Goal: Task Accomplishment & Management: Use online tool/utility

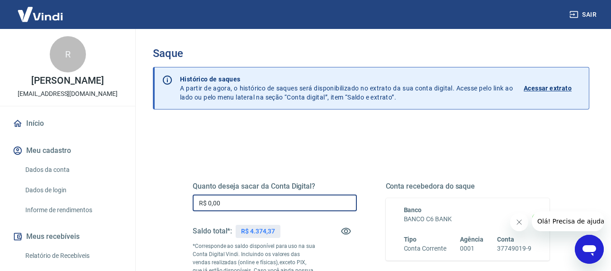
click at [248, 199] on input "R$ 0,00" at bounding box center [275, 202] width 164 height 17
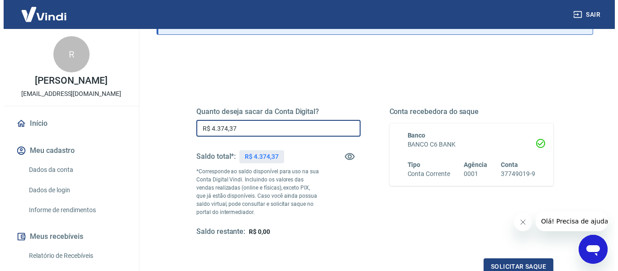
scroll to position [90, 0]
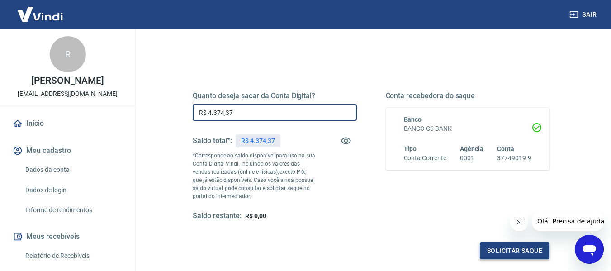
type input "R$ 4.374,37"
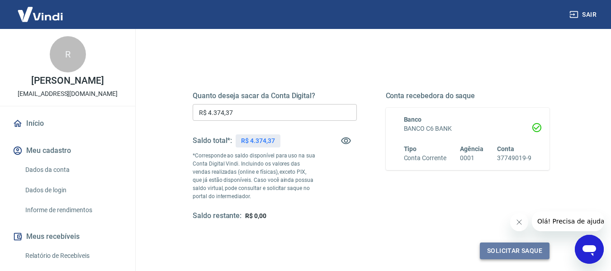
click at [504, 245] on button "Solicitar saque" at bounding box center [515, 250] width 70 height 17
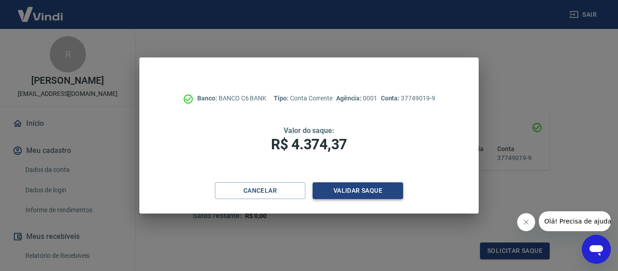
click at [354, 190] on button "Validar saque" at bounding box center [357, 190] width 90 height 17
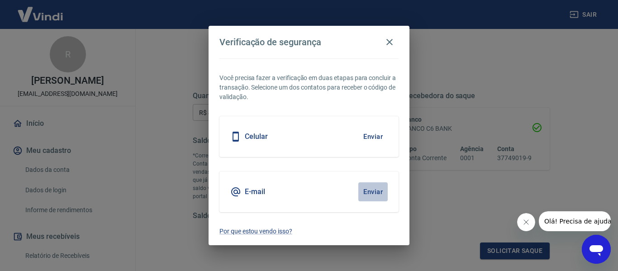
click at [370, 189] on button "Enviar" at bounding box center [372, 191] width 29 height 19
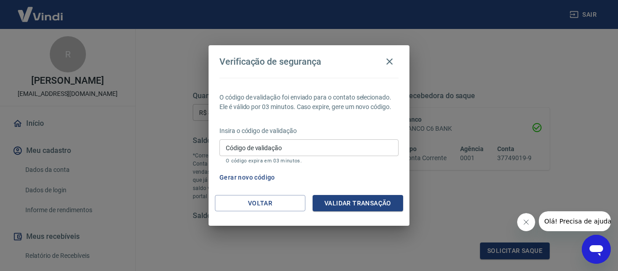
click at [284, 145] on input "Código de validação" at bounding box center [308, 147] width 179 height 17
click at [378, 177] on div "Gerar novo código" at bounding box center [307, 177] width 183 height 17
click at [270, 178] on button "Gerar novo código" at bounding box center [247, 177] width 63 height 17
click at [287, 147] on input "Código de validação" at bounding box center [308, 147] width 179 height 17
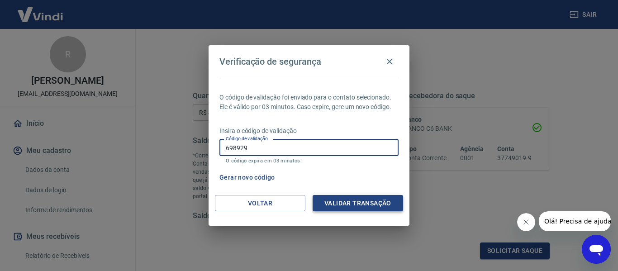
type input "698929"
click at [352, 202] on button "Validar transação" at bounding box center [357, 203] width 90 height 17
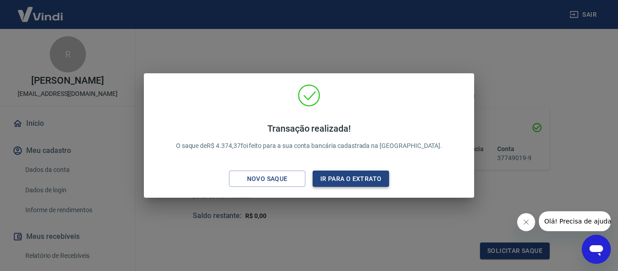
click at [353, 184] on button "Ir para o extrato" at bounding box center [350, 178] width 76 height 17
